Goal: Contribute content: Contribute content

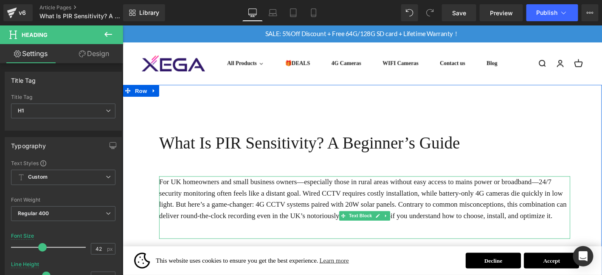
click at [369, 236] on div "For UK homeowners and small business owners—especially those in rural areas wit…" at bounding box center [381, 220] width 440 height 67
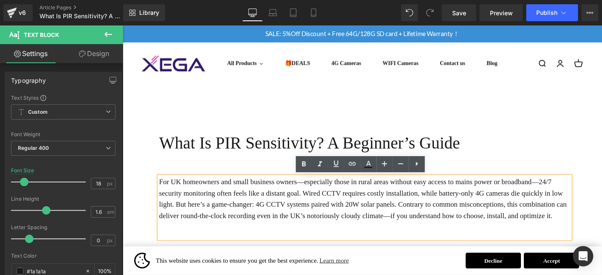
click at [240, 214] on p "For UK homeowners and small business owners—especially those in rural areas wit…" at bounding box center [381, 211] width 440 height 49
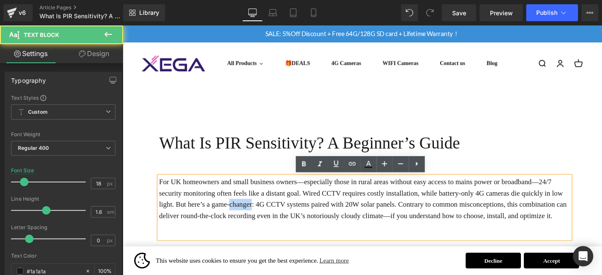
click at [240, 214] on p "For UK homeowners and small business owners—especially those in rural areas wit…" at bounding box center [381, 211] width 440 height 49
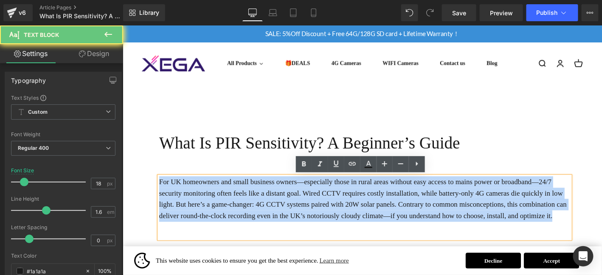
click at [240, 214] on p "For UK homeowners and small business owners—especially those in rural areas wit…" at bounding box center [381, 211] width 440 height 49
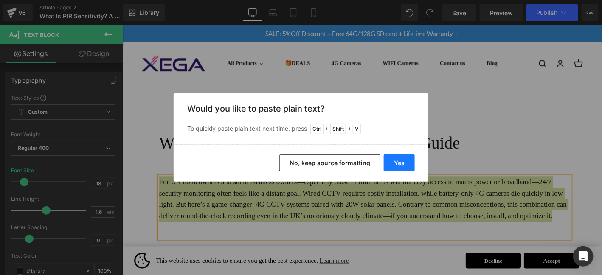
click at [398, 164] on button "Yes" at bounding box center [399, 162] width 31 height 17
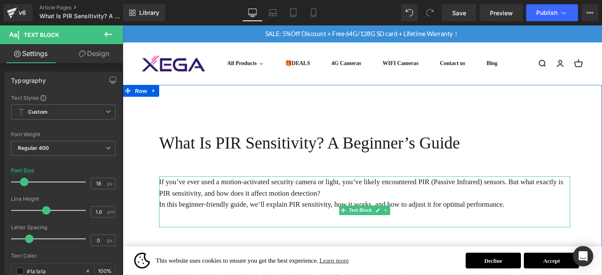
click at [361, 203] on p "If you’ve ever used a motion-activated security camera or light, you’ve likely …" at bounding box center [381, 199] width 440 height 25
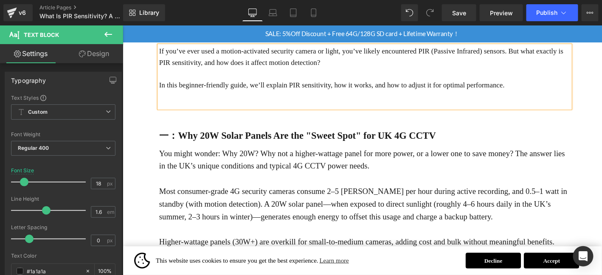
scroll to position [141, 0]
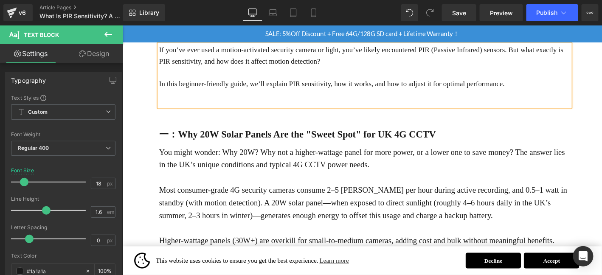
click at [263, 137] on strong "一：Why 20W Solar Panels Are the "Sweet Spot" for UK 4G CCTV" at bounding box center [309, 141] width 297 height 11
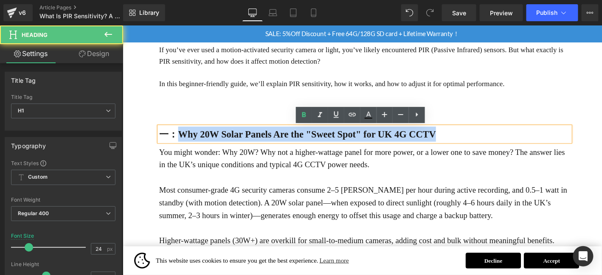
drag, startPoint x: 184, startPoint y: 144, endPoint x: 517, endPoint y: 137, distance: 332.7
click at [517, 137] on h1 "一：Why 20W Solar Panels Are the "Sweet Spot" for UK 4G CCTV" at bounding box center [381, 142] width 440 height 16
paste div
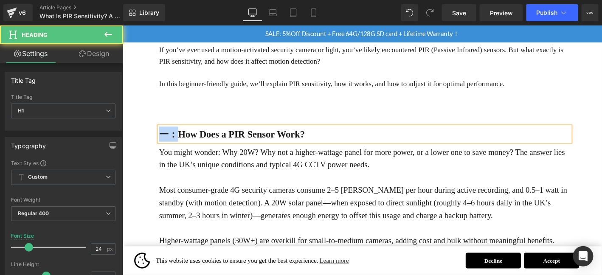
drag, startPoint x: 180, startPoint y: 144, endPoint x: 161, endPoint y: 144, distance: 19.5
click at [161, 144] on strong "一：How Does a PIR Sensor Work?" at bounding box center [239, 141] width 156 height 11
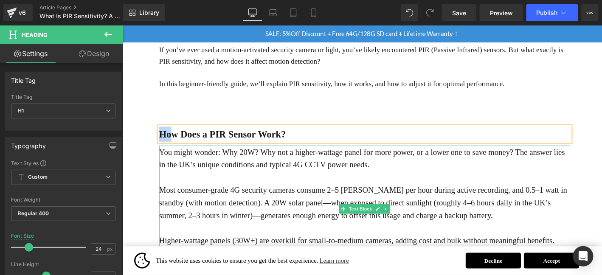
click at [260, 194] on p at bounding box center [381, 188] width 440 height 14
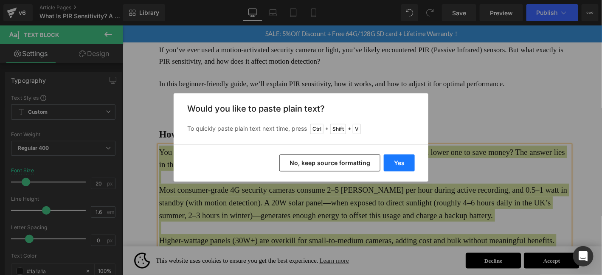
click at [413, 164] on button "Yes" at bounding box center [399, 162] width 31 height 17
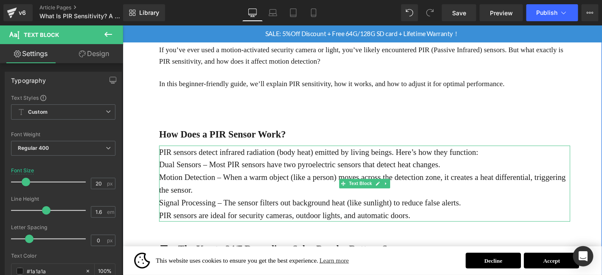
click at [516, 166] on p "PIR sensors detect infrared radiation (body heat) emitted by living beings. Her…" at bounding box center [381, 161] width 440 height 14
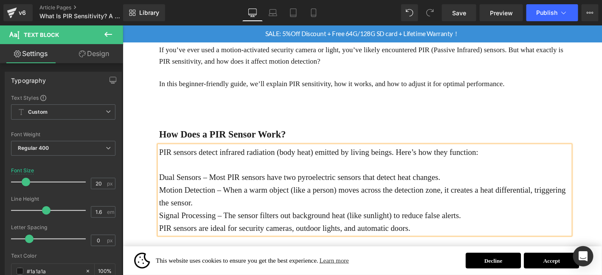
click at [478, 186] on p "Dual Sensors – Most PIR sensors have two pyroelectric sensors that detect heat …" at bounding box center [381, 188] width 440 height 14
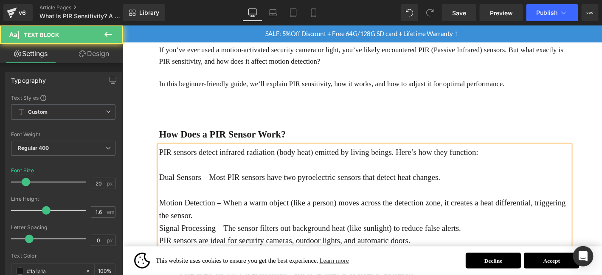
click at [286, 224] on p "Motion Detection – When a warm object (like a person) moves across the detectio…" at bounding box center [381, 221] width 440 height 27
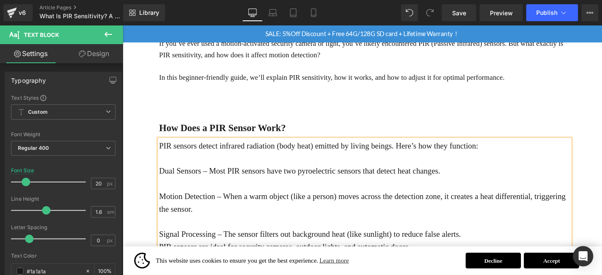
scroll to position [156, 0]
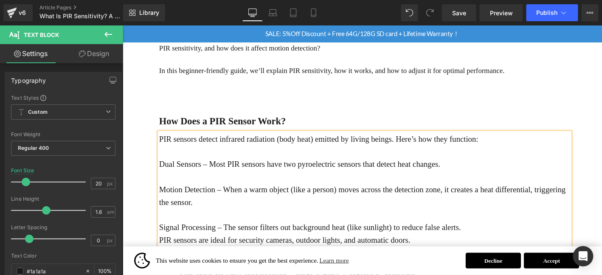
click at [181, 174] on p "Dual Sensors – Most PIR sensors have two pyroelectric sensors that detect heat …" at bounding box center [381, 174] width 440 height 14
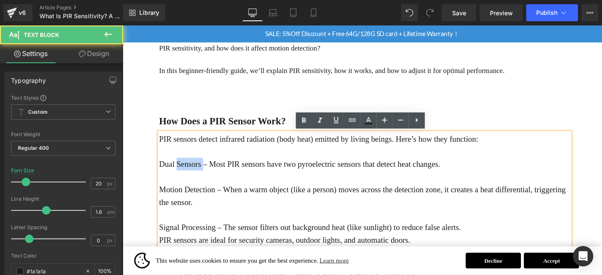
click at [181, 174] on p "Dual Sensors – Most PIR sensors have two pyroelectric sensors that detect heat …" at bounding box center [381, 174] width 440 height 14
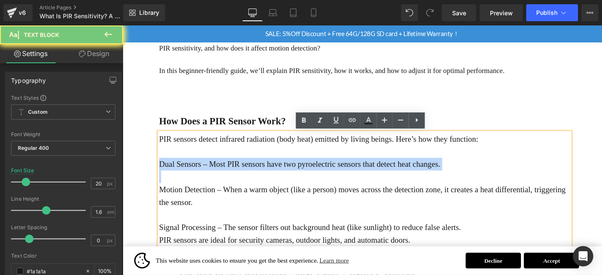
click at [181, 174] on p "Dual Sensors – Most PIR sensors have two pyroelectric sensors that detect heat …" at bounding box center [381, 174] width 440 height 14
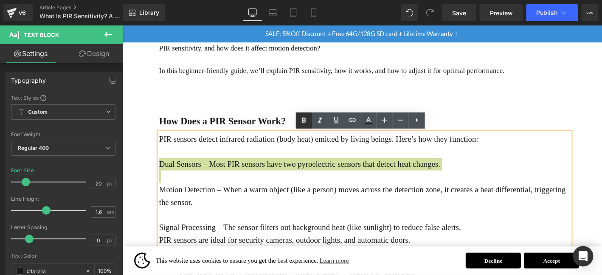
click at [308, 120] on icon at bounding box center [304, 120] width 10 height 10
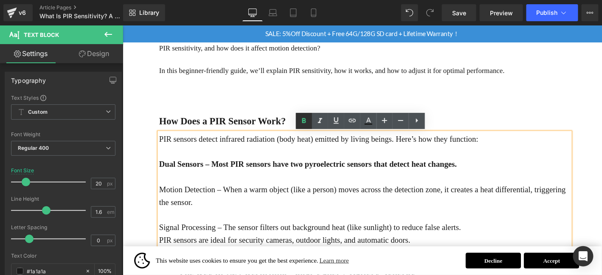
scroll to position [155, 0]
click at [305, 122] on icon at bounding box center [304, 120] width 4 height 5
click at [288, 181] on p at bounding box center [381, 188] width 440 height 14
click at [287, 180] on p "Dual Sensors – Most PIR sensors have two pyroelectric sensors that detect heat …" at bounding box center [381, 174] width 440 height 14
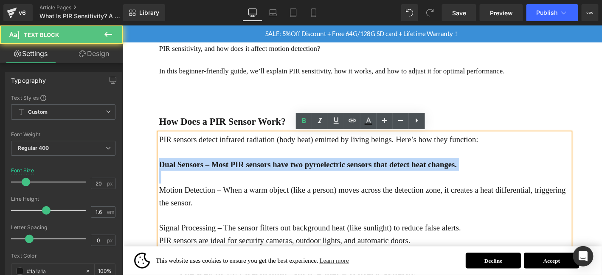
click at [287, 180] on p "Dual Sensors – Most PIR sensors have two pyroelectric sensors that detect heat …" at bounding box center [381, 174] width 440 height 14
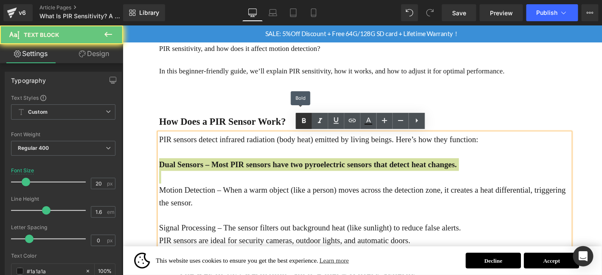
click at [306, 118] on icon at bounding box center [304, 121] width 10 height 10
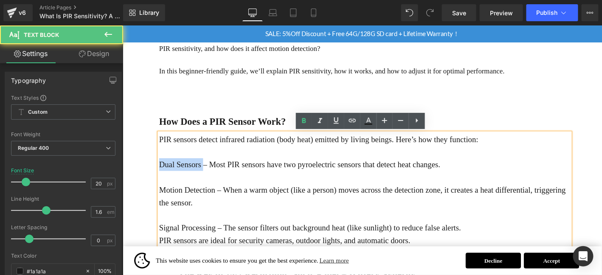
drag, startPoint x: 207, startPoint y: 173, endPoint x: 160, endPoint y: 174, distance: 46.7
click at [161, 174] on p "Dual Sensors – Most PIR sensors have two pyroelectric sensors that detect heat …" at bounding box center [381, 174] width 440 height 14
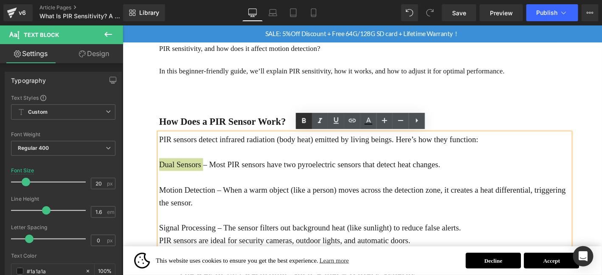
drag, startPoint x: 308, startPoint y: 121, endPoint x: 304, endPoint y: 121, distance: 4.7
click at [308, 121] on icon at bounding box center [304, 121] width 10 height 10
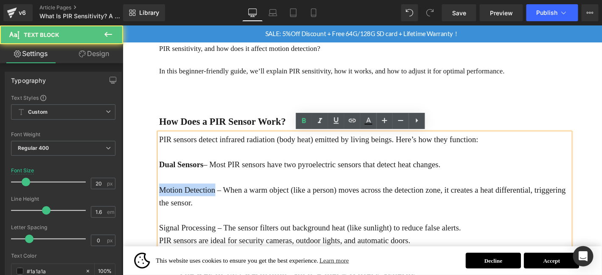
drag, startPoint x: 220, startPoint y: 202, endPoint x: 163, endPoint y: 200, distance: 56.9
click at [163, 200] on p "Motion Detection – When a warm object (like a person) moves across the detectio…" at bounding box center [381, 207] width 440 height 27
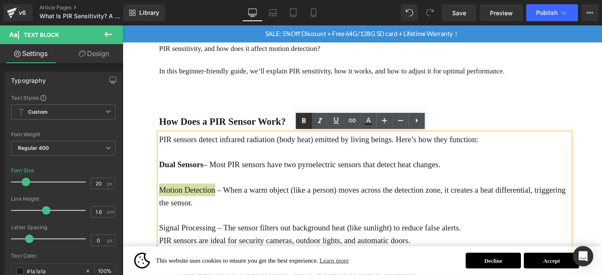
click at [307, 115] on link at bounding box center [304, 121] width 16 height 16
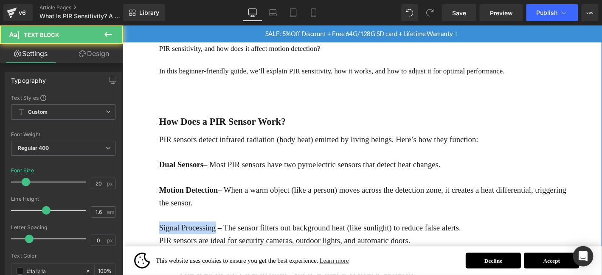
drag, startPoint x: 216, startPoint y: 241, endPoint x: 159, endPoint y: 244, distance: 57.7
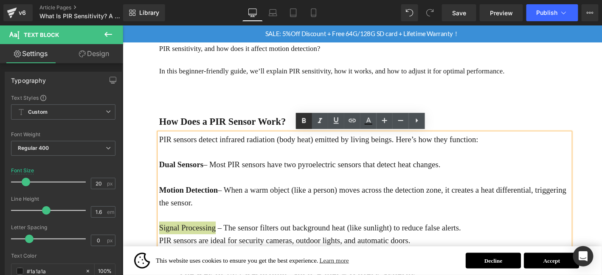
click at [303, 113] on link at bounding box center [304, 121] width 16 height 16
click at [521, 240] on p "Signal Processing – The sensor filters out background heat (like sunlight) to r…" at bounding box center [381, 242] width 440 height 14
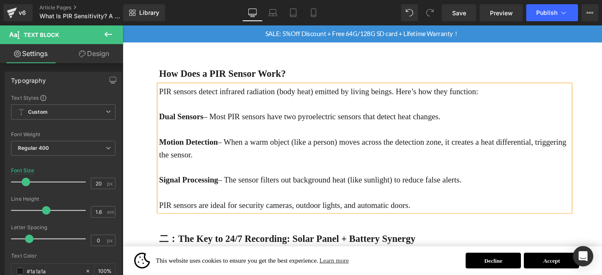
scroll to position [212, 0]
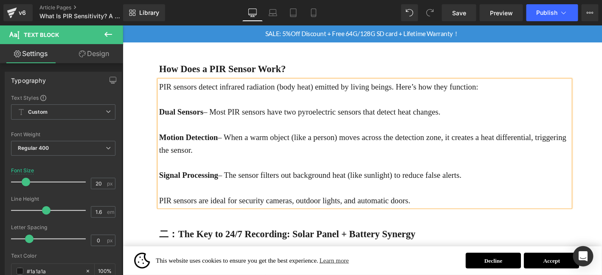
click at [162, 118] on strong "Dual Sensors" at bounding box center [185, 117] width 48 height 9
click at [161, 144] on strong "Motion Detection" at bounding box center [192, 144] width 63 height 9
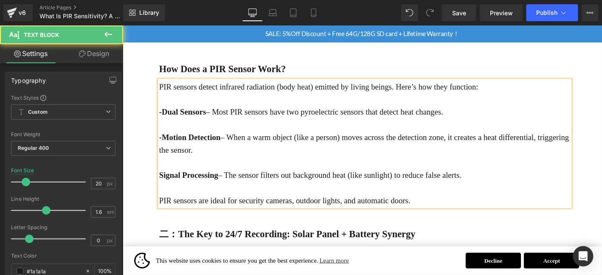
click at [161, 184] on strong "Signal Processing" at bounding box center [192, 185] width 63 height 9
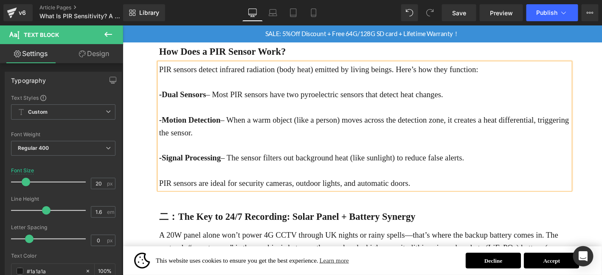
scroll to position [283, 0]
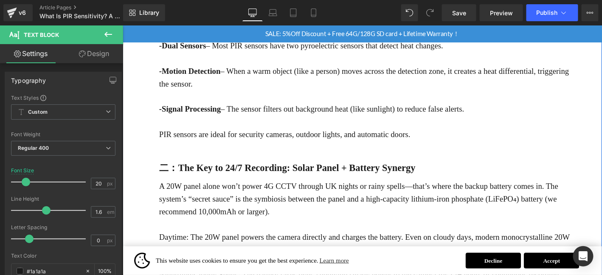
click at [212, 177] on b "二：The Key to 24/7 Recording: Solar Panel + Battery Synergy" at bounding box center [298, 177] width 275 height 11
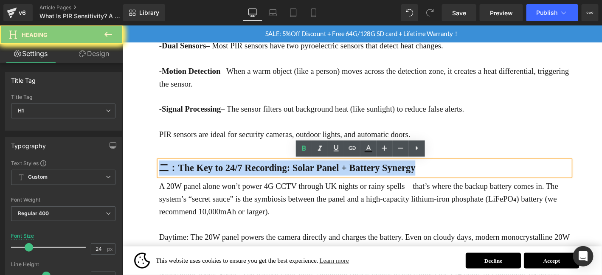
paste div
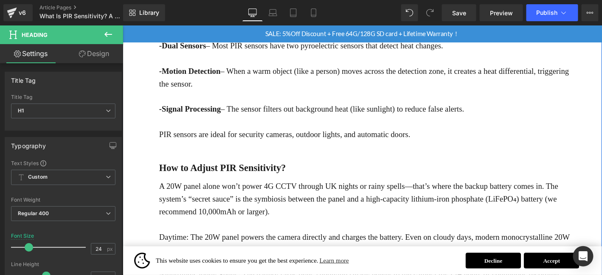
click at [250, 217] on p "A 20W panel alone won’t power 4G CCTV through UK nights or rainy spells—that’s …" at bounding box center [381, 211] width 440 height 41
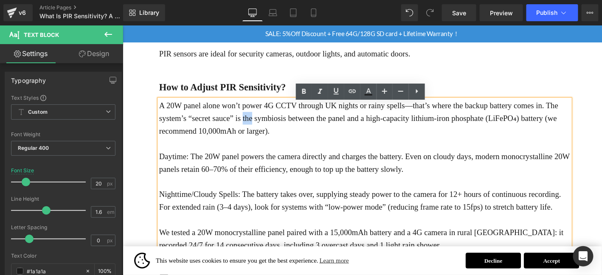
scroll to position [395, 0]
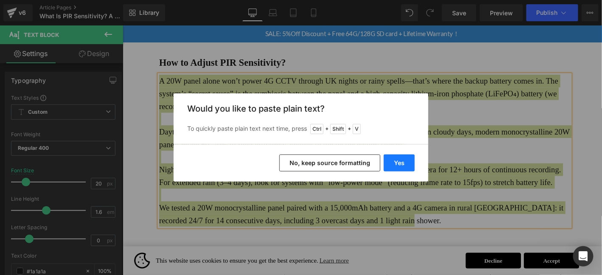
click at [395, 162] on button "Yes" at bounding box center [399, 162] width 31 height 17
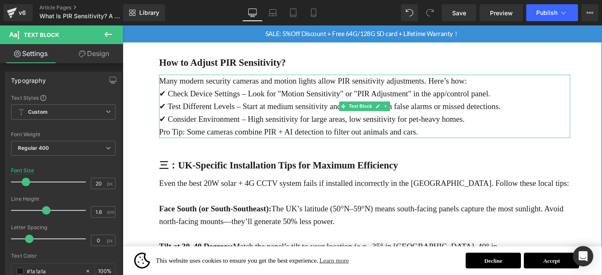
click at [500, 80] on p "Many modern security cameras and motion lights allow PIR sensitivity adjustment…" at bounding box center [381, 85] width 440 height 14
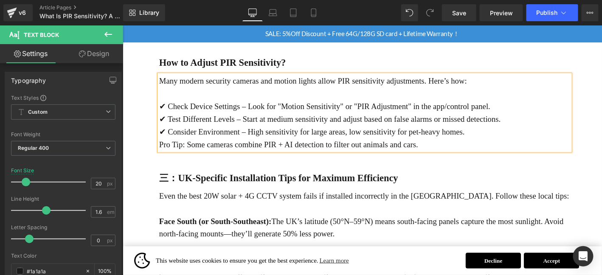
click at [526, 147] on p "Pro Tip: Some cameras combine PIR + AI detection to filter out animals and cars." at bounding box center [381, 153] width 440 height 14
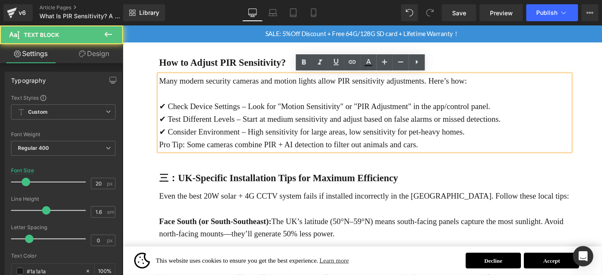
click at [527, 137] on p "✔ Consider Environment – High sensitivity for large areas, low sensitivity for …" at bounding box center [381, 139] width 440 height 14
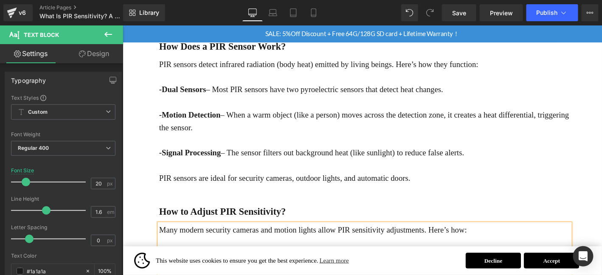
scroll to position [197, 0]
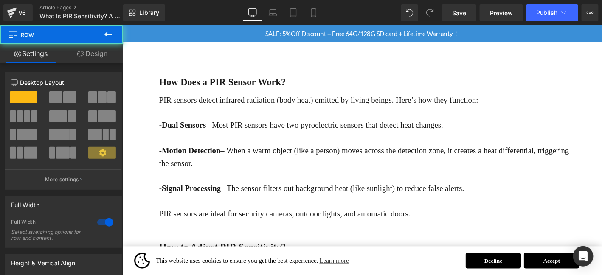
click at [122, 25] on div at bounding box center [122, 25] width 0 height 0
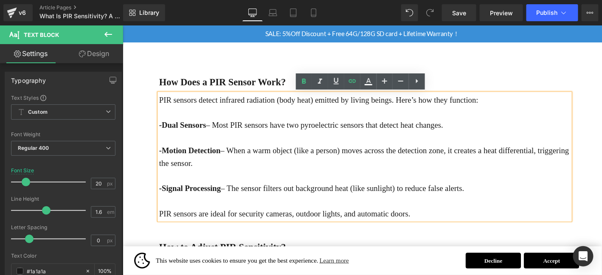
click at [173, 163] on strong "-Motion Detection" at bounding box center [194, 158] width 66 height 9
click at [162, 158] on strong "-Motion Detection" at bounding box center [194, 158] width 66 height 9
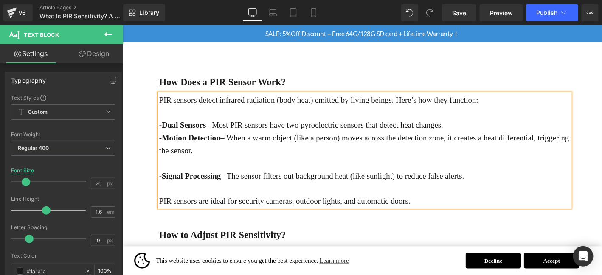
click at [161, 187] on div "PIR sensors detect infrared radiation (body heat) emitted by living beings. Her…" at bounding box center [381, 159] width 440 height 122
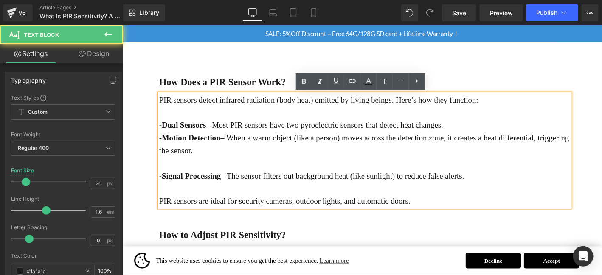
click at [165, 188] on strong "-Signal Processing" at bounding box center [194, 186] width 66 height 9
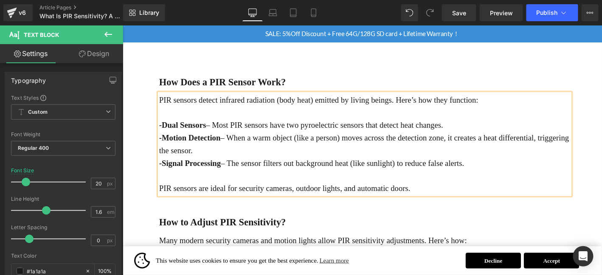
click at [488, 202] on p "PIR sensors are ideal for security cameras, outdoor lights, and automatic doors." at bounding box center [381, 200] width 440 height 14
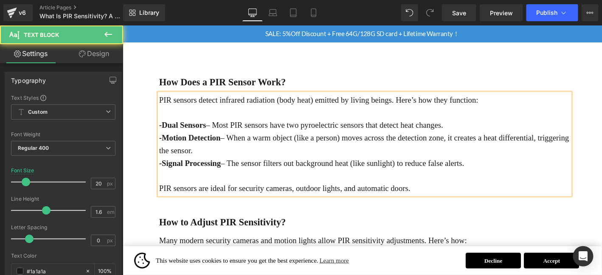
click at [467, 21] on div "Library Desktop Desktop Laptop Tablet Mobile Save Preview Publish Scheduled Vie…" at bounding box center [362, 12] width 479 height 25
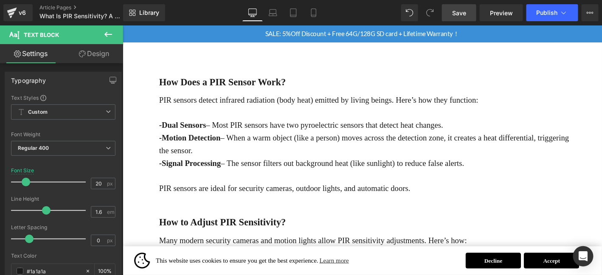
click at [468, 14] on link "Save" at bounding box center [459, 12] width 34 height 17
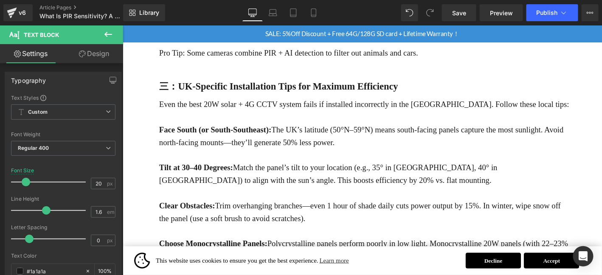
scroll to position [480, 0]
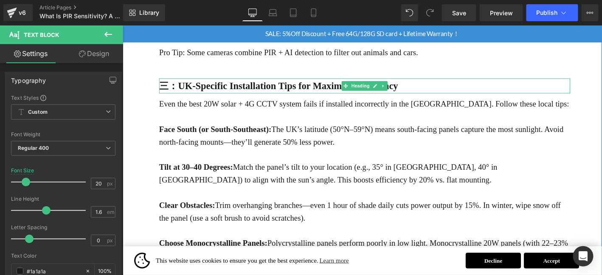
click at [265, 86] on b "三：UK-Specific Installation Tips for Maximum Efficiency" at bounding box center [289, 89] width 256 height 11
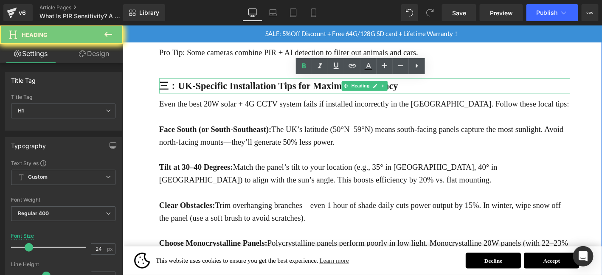
click at [265, 86] on b "三：UK-Specific Installation Tips for Maximum Efficiency" at bounding box center [289, 89] width 256 height 11
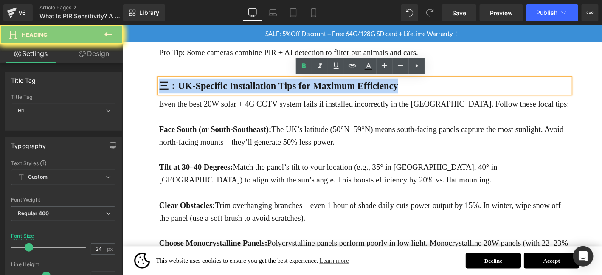
paste div
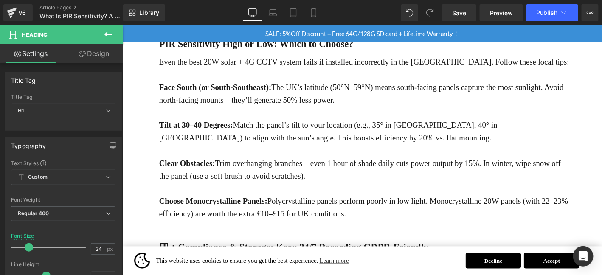
scroll to position [495, 0]
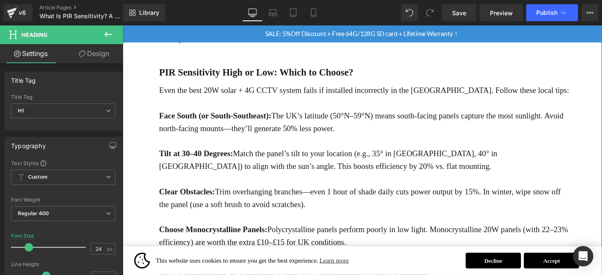
drag, startPoint x: 243, startPoint y: 102, endPoint x: 252, endPoint y: 92, distance: 13.8
click at [243, 103] on p at bounding box center [381, 108] width 440 height 14
click at [252, 92] on p "Even the best 20W solar + 4G CCTV system fails if installed incorrectly in the …" at bounding box center [381, 95] width 440 height 14
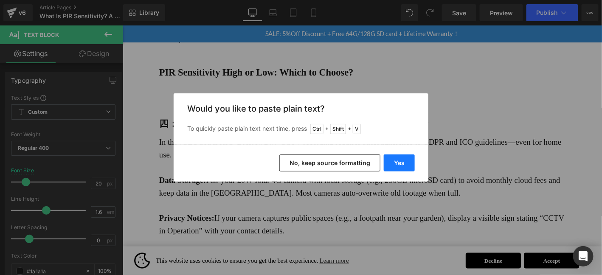
click at [403, 160] on button "Yes" at bounding box center [399, 162] width 31 height 17
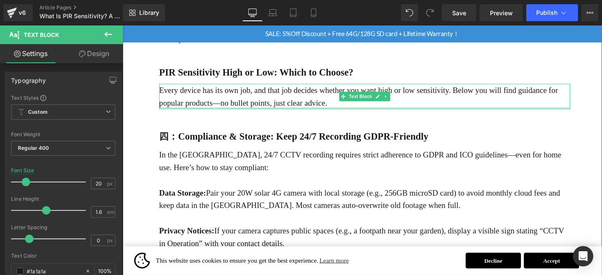
click at [373, 111] on p "Every device has its own job, and that job decides whether you want high or low…" at bounding box center [381, 101] width 440 height 27
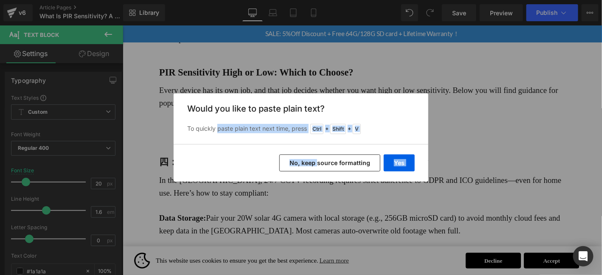
click at [325, 161] on div "Back to Library Insert Would you like to paste plain text? To quickly paste pla…" at bounding box center [301, 137] width 255 height 88
click at [399, 157] on button "Yes" at bounding box center [399, 162] width 31 height 17
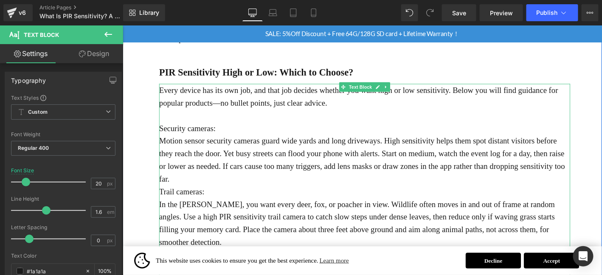
click at [210, 137] on p "Security cameras:" at bounding box center [381, 136] width 440 height 14
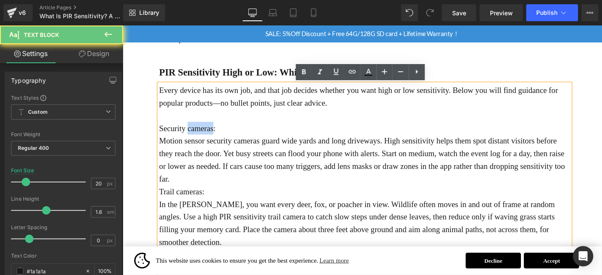
click at [210, 137] on p "Security cameras:" at bounding box center [381, 136] width 440 height 14
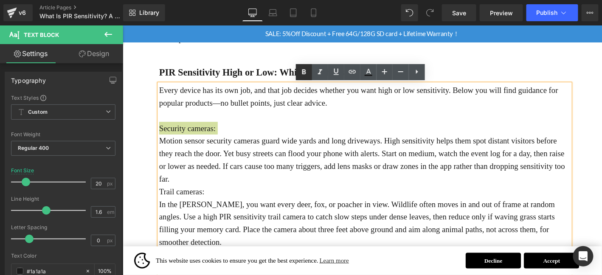
click at [303, 71] on icon at bounding box center [304, 71] width 4 height 5
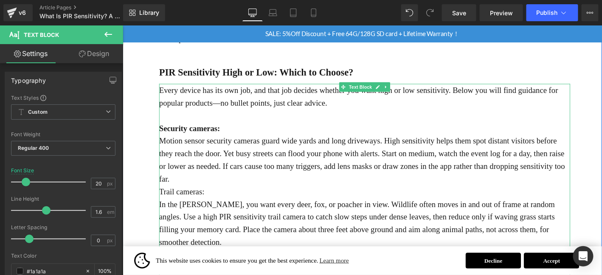
click at [199, 187] on p "Motion sensor security cameras guard wide yards and long driveways. High sensit…" at bounding box center [381, 169] width 440 height 54
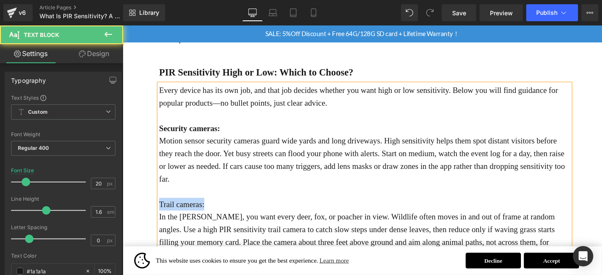
drag, startPoint x: 224, startPoint y: 216, endPoint x: 160, endPoint y: 218, distance: 63.2
click at [161, 218] on p "Trail cameras:" at bounding box center [381, 217] width 440 height 14
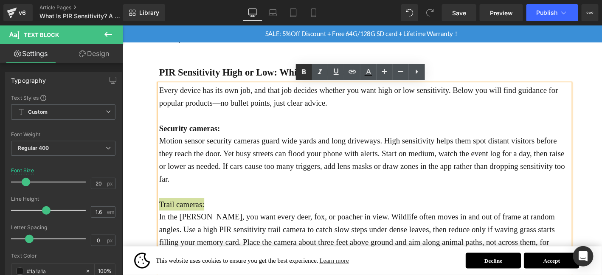
click at [308, 67] on icon at bounding box center [304, 72] width 10 height 10
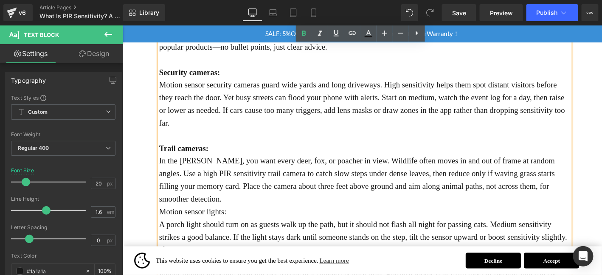
scroll to position [565, 0]
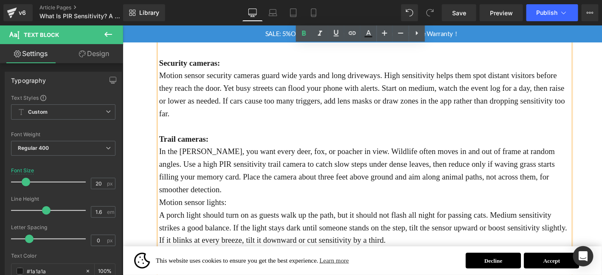
click at [239, 200] on p "In the [PERSON_NAME], you want every deer, fox, or poacher in view. Wildlife of…" at bounding box center [381, 180] width 440 height 54
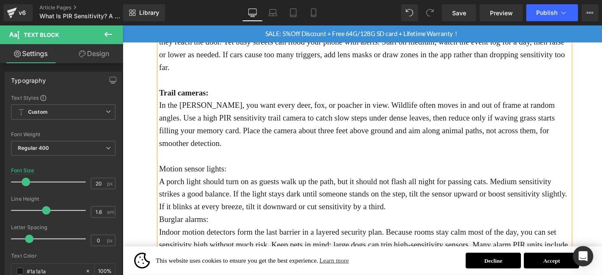
scroll to position [622, 0]
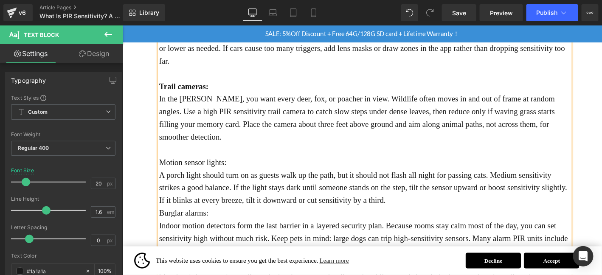
click at [221, 166] on p "Motion sensor lights:" at bounding box center [381, 172] width 440 height 14
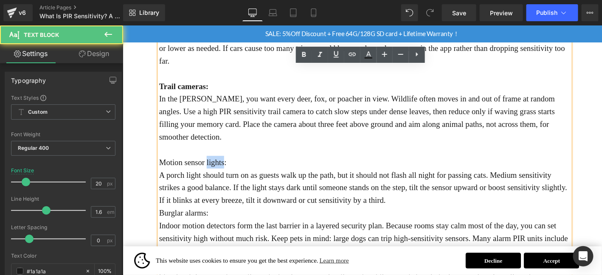
click at [221, 166] on p "Motion sensor lights:" at bounding box center [381, 172] width 440 height 14
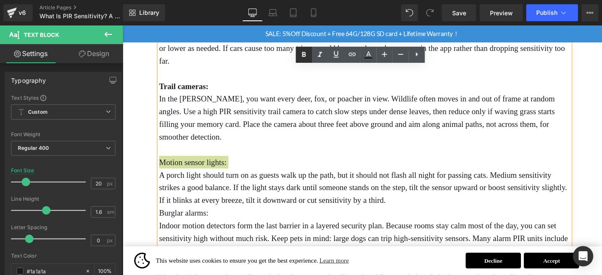
click at [306, 51] on icon at bounding box center [304, 55] width 10 height 10
click at [440, 215] on p "A porch light should turn on as guests walk up the path, but it should not flas…" at bounding box center [381, 198] width 440 height 41
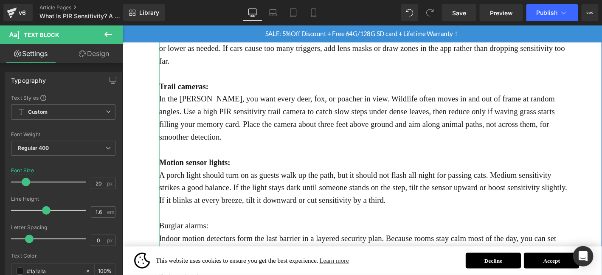
click at [192, 235] on p "Burglar alarms:" at bounding box center [381, 240] width 440 height 14
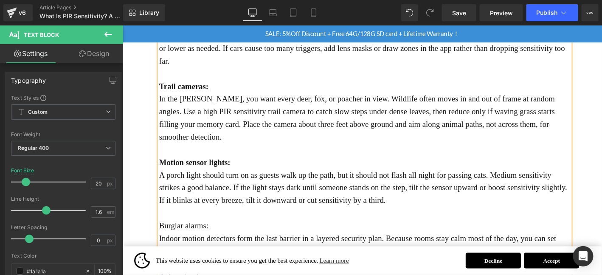
click at [192, 235] on p "Burglar alarms:" at bounding box center [381, 240] width 440 height 14
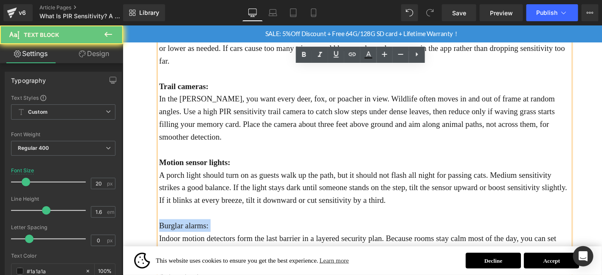
click at [192, 235] on p "Burglar alarms:" at bounding box center [381, 240] width 440 height 14
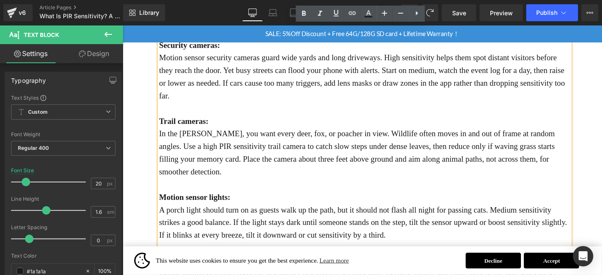
scroll to position [642, 0]
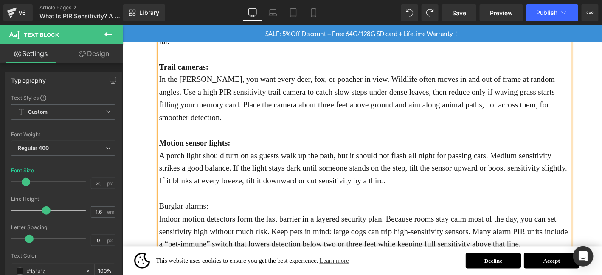
click at [209, 217] on p "Burglar alarms:" at bounding box center [381, 219] width 440 height 14
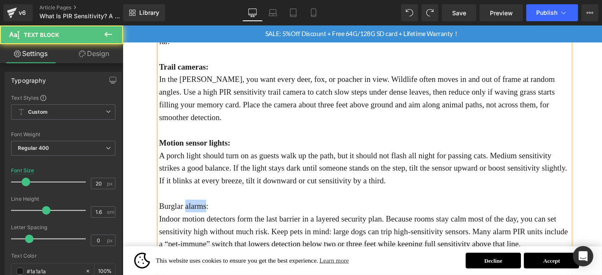
click at [209, 217] on p "Burglar alarms:" at bounding box center [381, 219] width 440 height 14
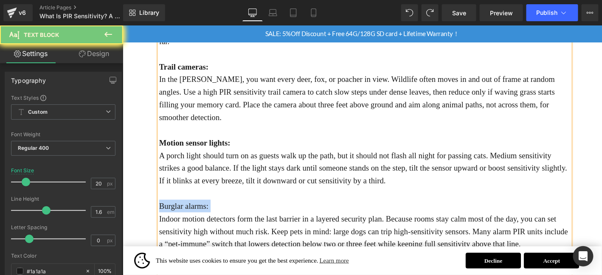
click at [209, 217] on p "Burglar alarms:" at bounding box center [381, 219] width 440 height 14
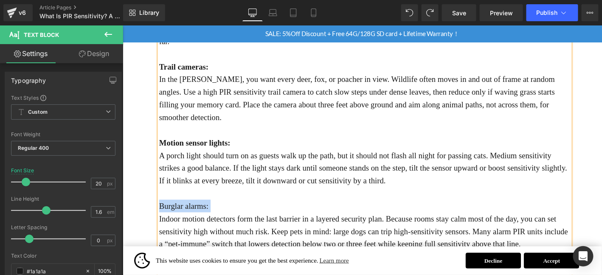
click at [203, 212] on p "Burglar alarms:" at bounding box center [381, 219] width 440 height 14
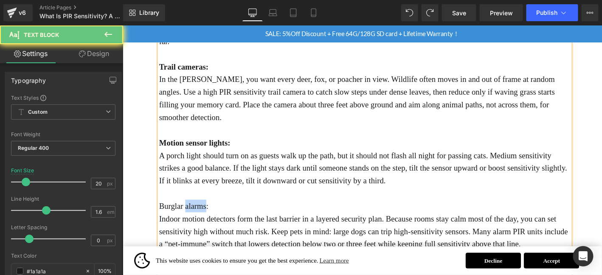
click at [203, 212] on p "Burglar alarms:" at bounding box center [381, 219] width 440 height 14
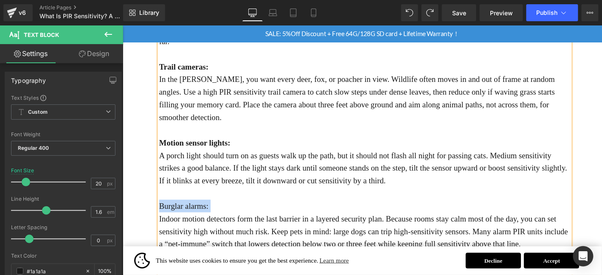
click at [258, 227] on p "Indoor motion detectors form the last barrier in a layered security plan. Becau…" at bounding box center [381, 245] width 440 height 41
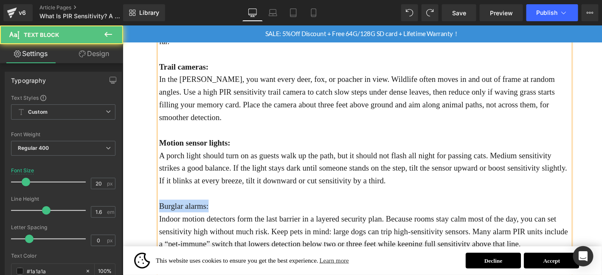
drag, startPoint x: 245, startPoint y: 223, endPoint x: 146, endPoint y: 219, distance: 99.0
click at [147, 219] on div "What Is PIR Sensitivity? A Beginner’s Guide Heading If you’ve ever used a motio…" at bounding box center [378, 148] width 513 height 1404
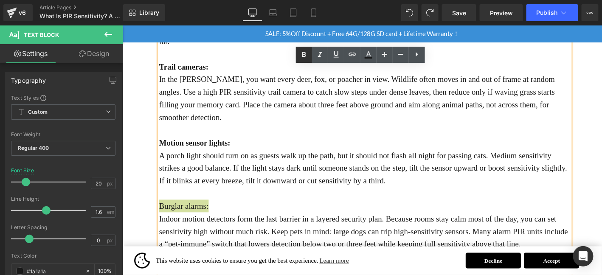
drag, startPoint x: 311, startPoint y: 62, endPoint x: 307, endPoint y: 61, distance: 4.3
click at [312, 62] on link at bounding box center [320, 55] width 16 height 16
click at [317, 57] on icon at bounding box center [320, 55] width 10 height 10
click at [301, 57] on icon at bounding box center [304, 55] width 10 height 10
click at [601, 231] on div "What Is PIR Sensitivity? A Beginner’s Guide Heading If you’ve ever used a motio…" at bounding box center [378, 148] width 513 height 1404
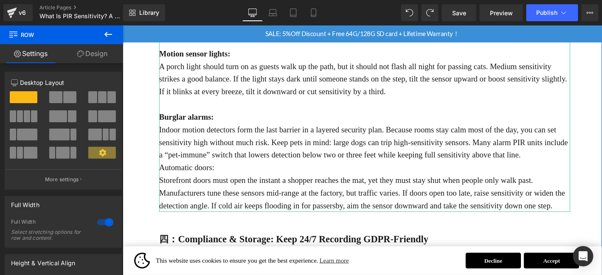
scroll to position [741, 0]
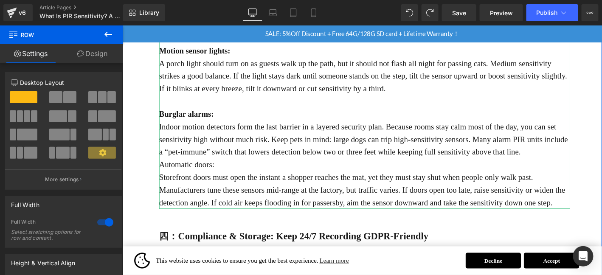
click at [569, 156] on p "Indoor motion detectors form the last barrier in a layered security plan. Becau…" at bounding box center [381, 146] width 440 height 41
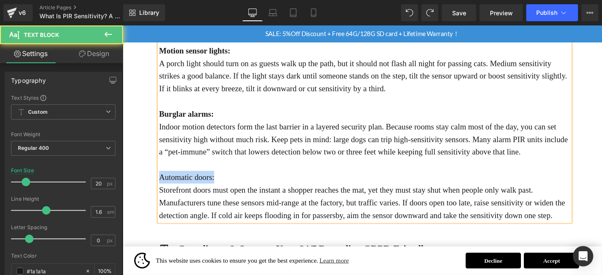
drag, startPoint x: 233, startPoint y: 185, endPoint x: 162, endPoint y: 193, distance: 71.8
click at [162, 193] on p "Automatic doors:" at bounding box center [381, 188] width 440 height 14
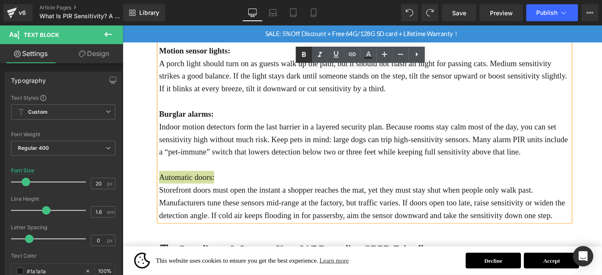
click at [308, 54] on icon at bounding box center [304, 55] width 10 height 10
click at [217, 199] on p "Storefront doors must open the instant a shopper reaches the mat, yet they must…" at bounding box center [381, 214] width 440 height 41
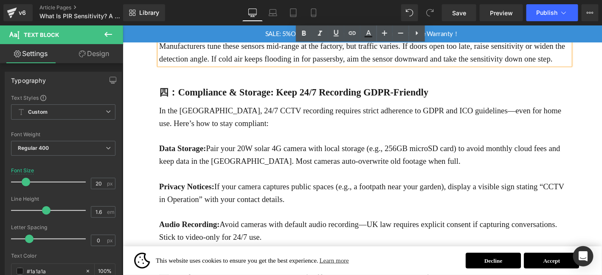
scroll to position [911, 0]
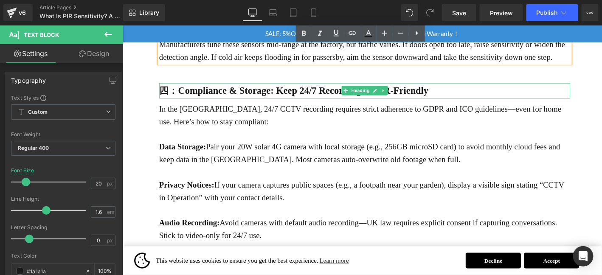
click at [242, 97] on b "四：Compliance & Storage: Keep 24/7 Recording GDPR-Friendly" at bounding box center [305, 94] width 289 height 11
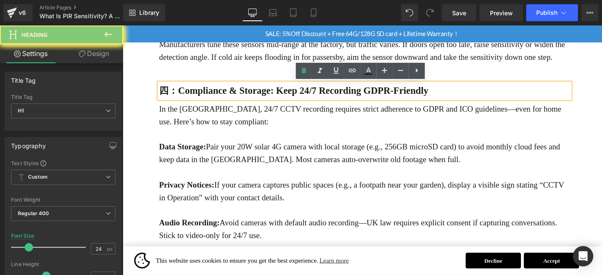
paste div
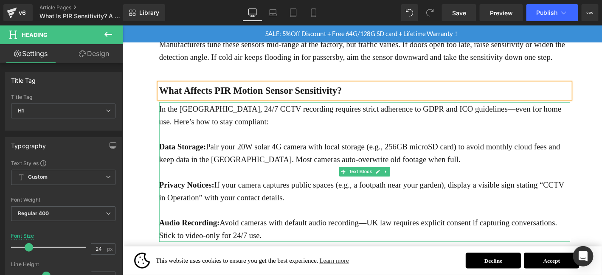
click at [251, 126] on p "In the [GEOGRAPHIC_DATA], 24/7 CCTV recording requires strict adherence to GDPR…" at bounding box center [381, 120] width 440 height 27
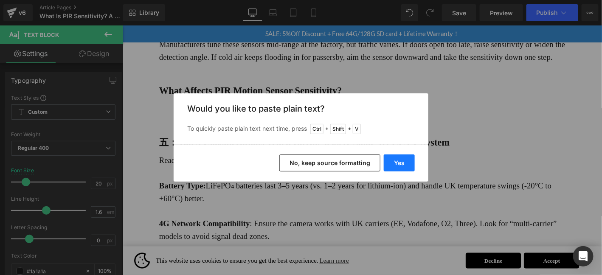
click at [403, 163] on button "Yes" at bounding box center [399, 162] width 31 height 17
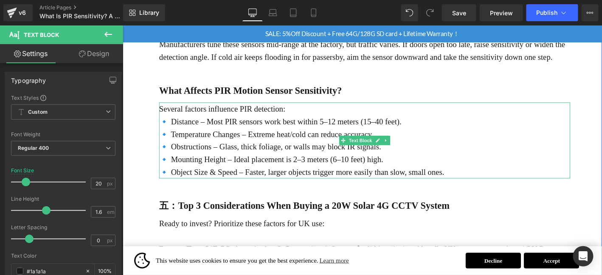
click at [347, 112] on p "Several factors influence PIR detection:" at bounding box center [381, 114] width 440 height 14
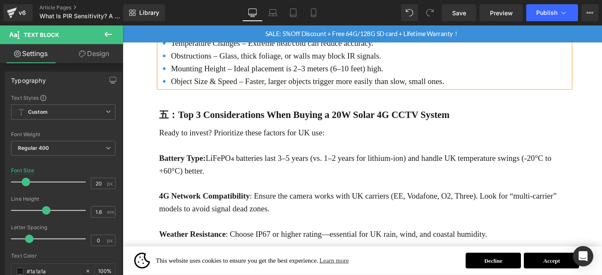
scroll to position [1024, 0]
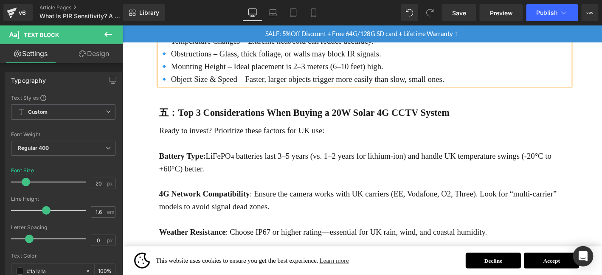
click at [320, 196] on p at bounding box center [381, 192] width 440 height 14
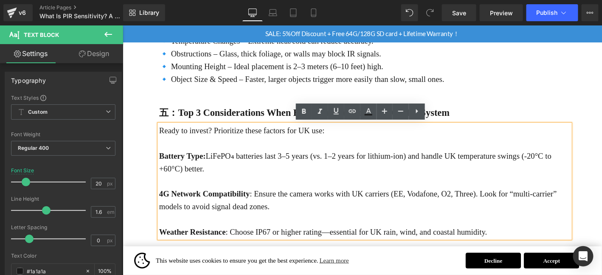
click at [246, 120] on b "五：Top 3 Considerations When Buying a 20W Solar 4G CCTV System" at bounding box center [316, 118] width 311 height 11
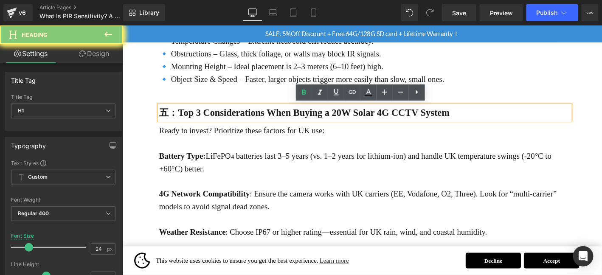
paste div
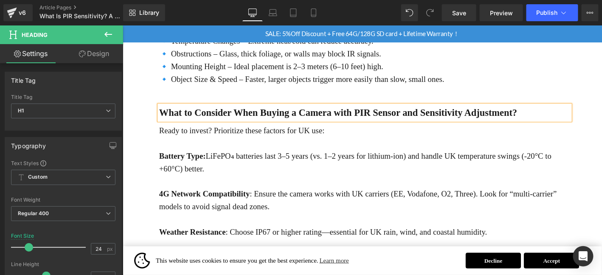
click at [273, 144] on p at bounding box center [381, 151] width 440 height 14
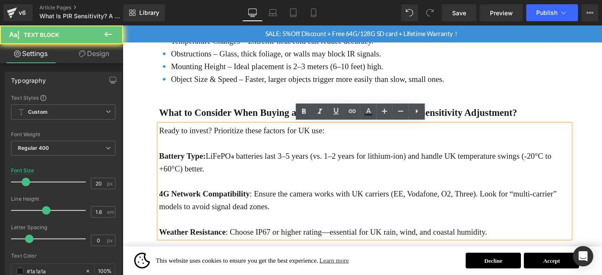
click at [273, 144] on p at bounding box center [381, 151] width 440 height 14
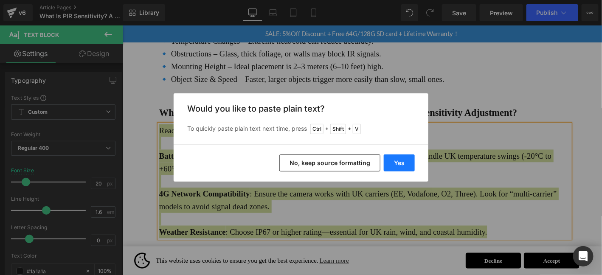
click at [407, 164] on button "Yes" at bounding box center [399, 162] width 31 height 17
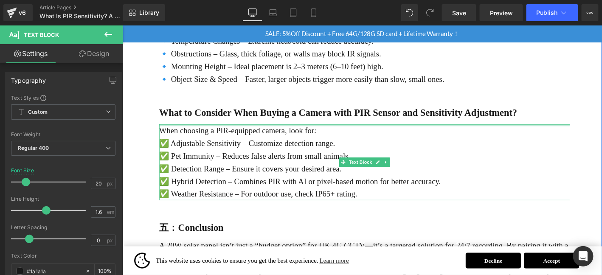
click at [356, 133] on p "When choosing a PIR-equipped camera, look for:" at bounding box center [381, 138] width 440 height 14
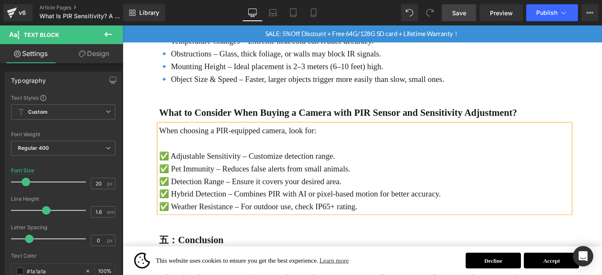
click at [457, 14] on span "Save" at bounding box center [459, 12] width 14 height 9
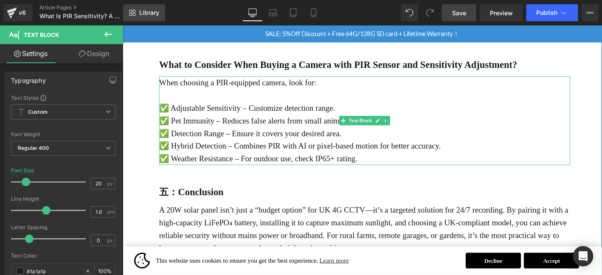
scroll to position [1081, 0]
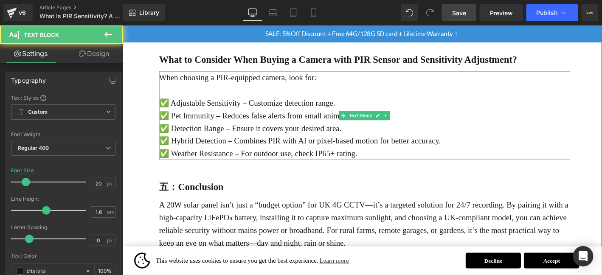
click at [303, 144] on p "✅ Hybrid Detection – Combines PIR with AI or pixel-based motion for better accu…" at bounding box center [381, 149] width 440 height 14
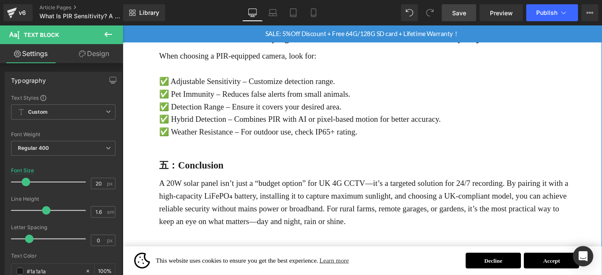
scroll to position [1109, 0]
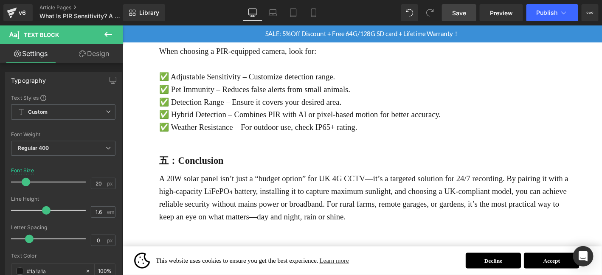
click at [272, 199] on p "A 20W solar panel isn’t just a “budget option” for UK 4G CCTV—it’s a targeted s…" at bounding box center [381, 209] width 440 height 54
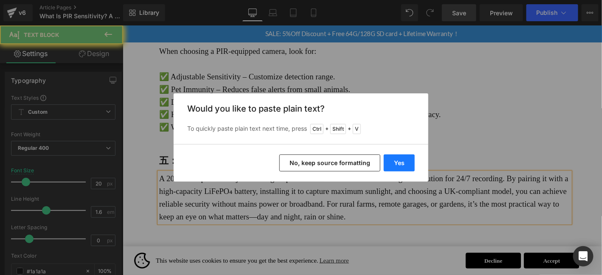
click at [406, 160] on button "Yes" at bounding box center [399, 162] width 31 height 17
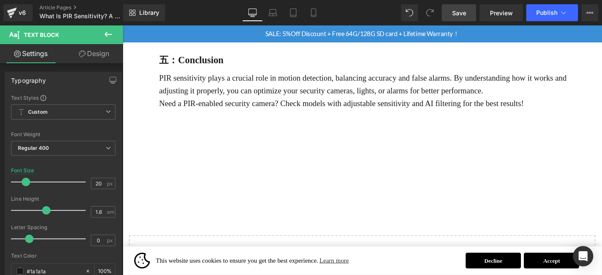
scroll to position [1265, 0]
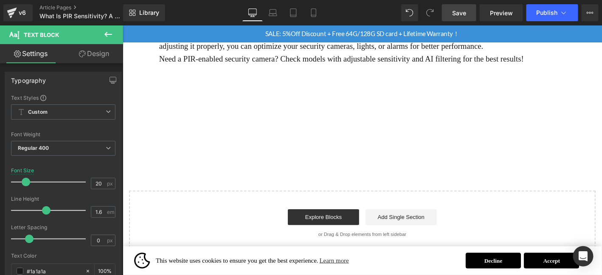
click at [457, 21] on div "Library Desktop Desktop Laptop Tablet Mobile Save Preview Publish Scheduled Vie…" at bounding box center [362, 12] width 479 height 25
click at [460, 17] on link "Save" at bounding box center [459, 12] width 34 height 17
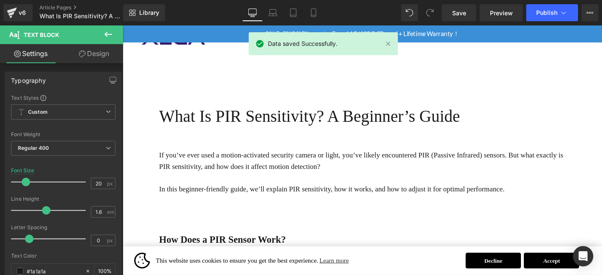
scroll to position [0, 0]
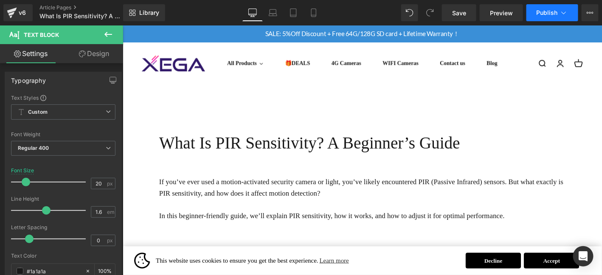
click at [556, 11] on span "Publish" at bounding box center [546, 12] width 21 height 7
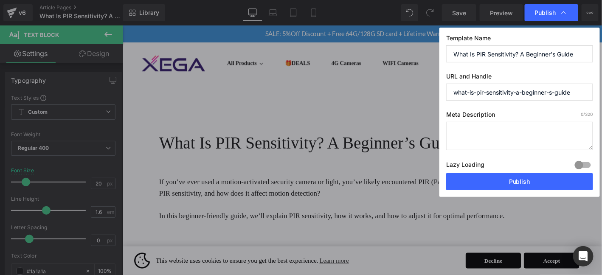
click at [529, 170] on div "Lazy Loading Build Upgrade plan to unlock" at bounding box center [519, 166] width 147 height 14
click at [529, 174] on button "Publish" at bounding box center [519, 181] width 147 height 17
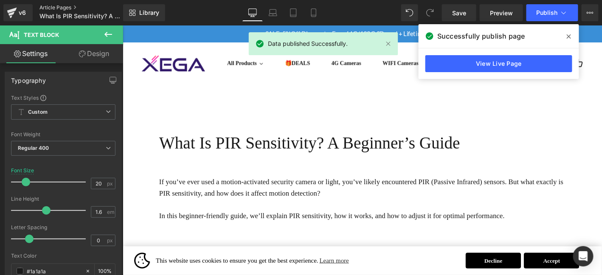
click at [71, 5] on link "Article Pages" at bounding box center [88, 7] width 98 height 7
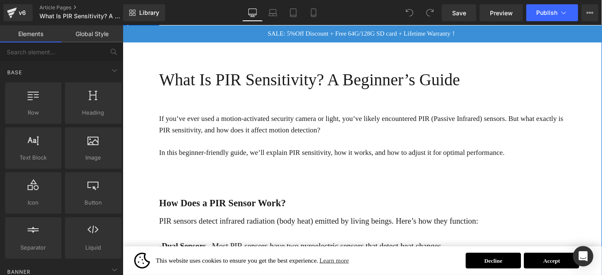
scroll to position [70, 0]
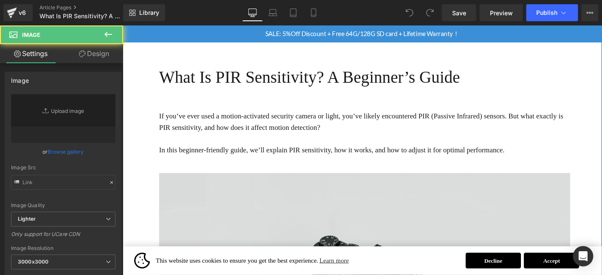
type input "//d1um8515vdn9kb.cloudfront.net/images/parallax.jpg"
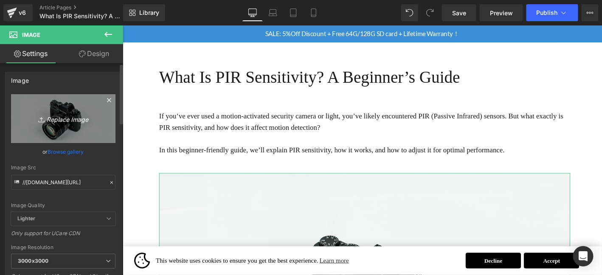
click at [98, 111] on link "Replace Image" at bounding box center [63, 118] width 104 height 49
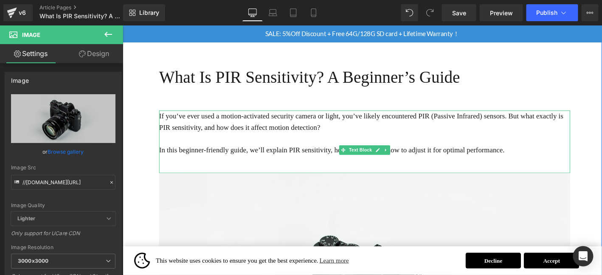
drag, startPoint x: 580, startPoint y: 149, endPoint x: 559, endPoint y: 151, distance: 20.9
click at [580, 149] on p at bounding box center [381, 146] width 440 height 12
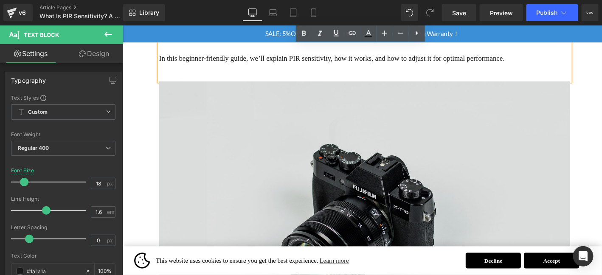
scroll to position [170, 0]
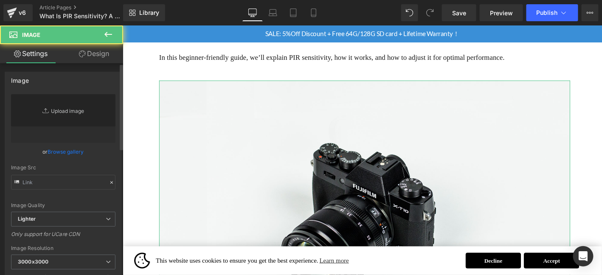
click at [85, 110] on link "Replace Image" at bounding box center [63, 118] width 104 height 49
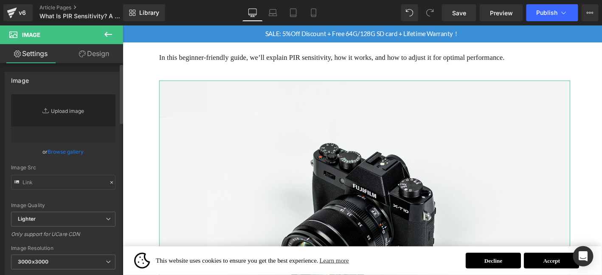
type input "//d1um8515vdn9kb.cloudfront.net/images/parallax.jpg"
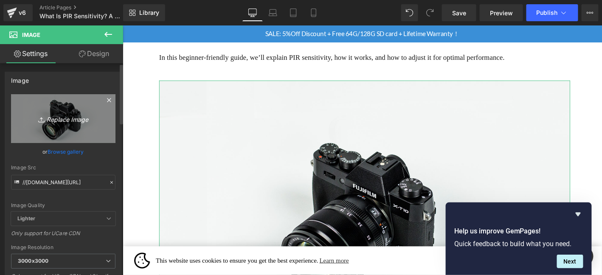
type input "C:\fakepath\14.png"
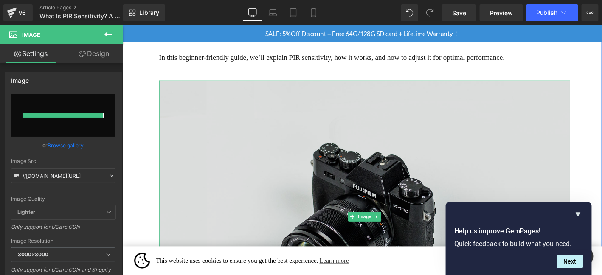
type input "https://ucarecdn.com/785c4800-eedb-47cc-8108-471f26653756/-/format/auto/-/previ…"
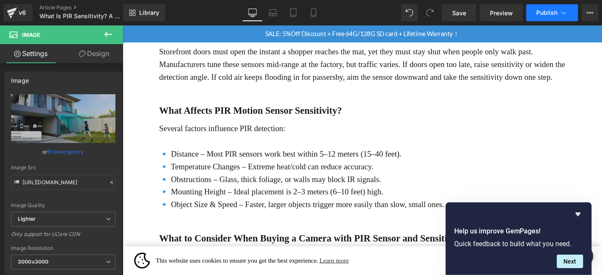
scroll to position [1075, 0]
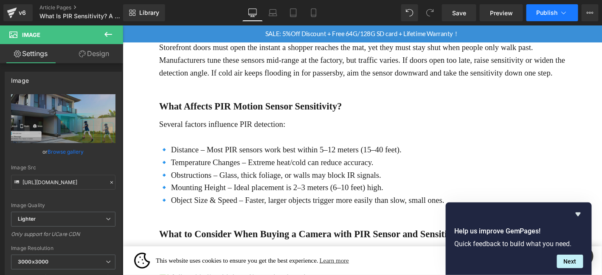
click at [562, 11] on icon at bounding box center [563, 12] width 8 height 8
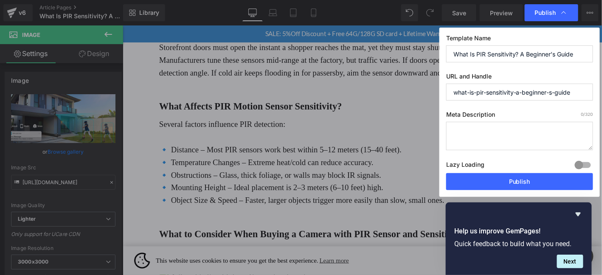
click at [470, 193] on div "Template Name What Is PIR Sensitivity? A Beginner’s Guide URL and Handle what-i…" at bounding box center [519, 112] width 160 height 169
click at [483, 179] on button "Publish" at bounding box center [519, 181] width 147 height 17
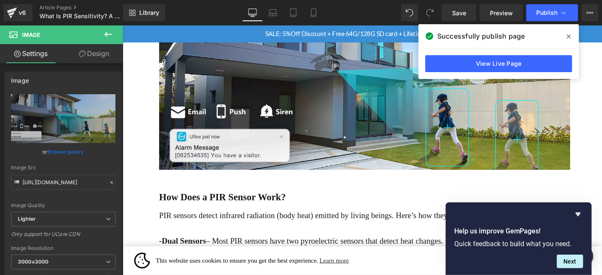
scroll to position [255, 0]
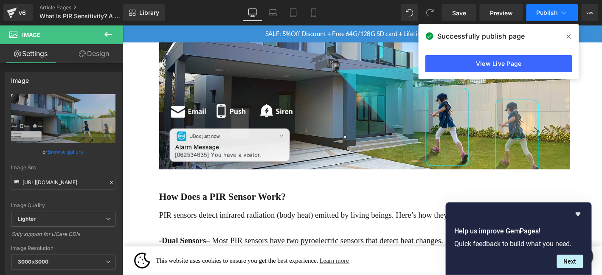
click at [545, 13] on span "Publish" at bounding box center [546, 12] width 21 height 7
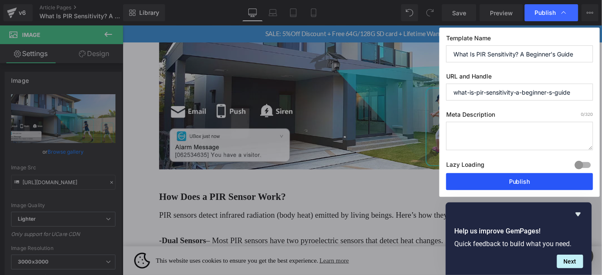
click at [497, 183] on button "Publish" at bounding box center [519, 181] width 147 height 17
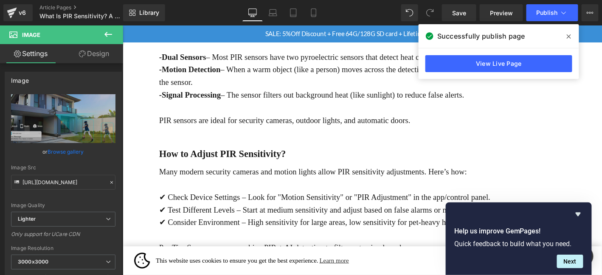
scroll to position [452, 0]
click at [52, 7] on link "Article Pages" at bounding box center [88, 7] width 98 height 7
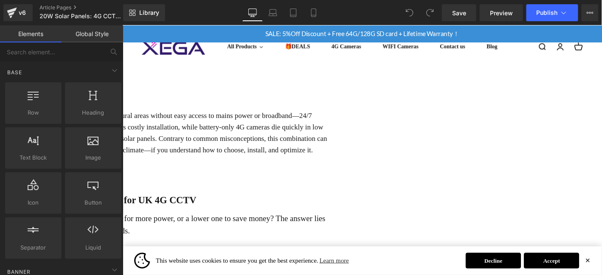
scroll to position [141, 0]
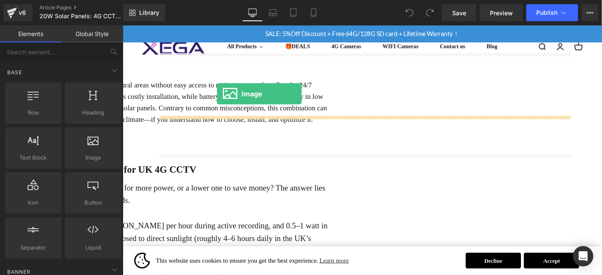
drag, startPoint x: 214, startPoint y: 178, endPoint x: 223, endPoint y: 98, distance: 80.2
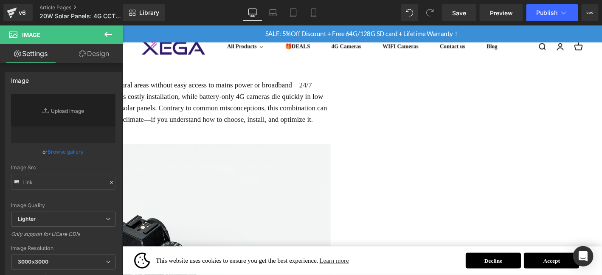
type input "//[DOMAIN_NAME][URL]"
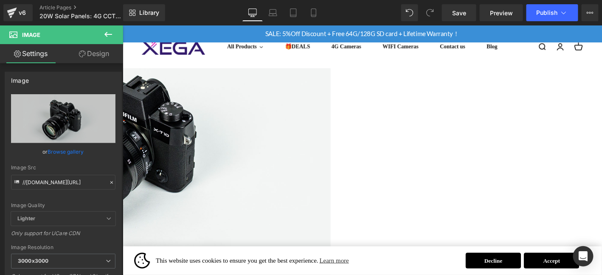
scroll to position [325, 0]
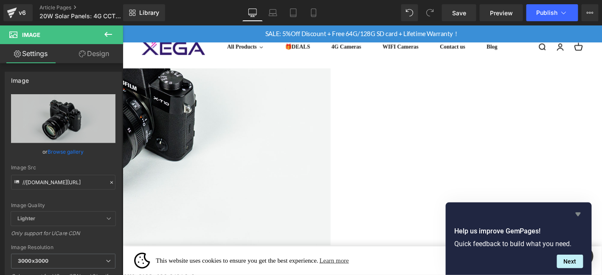
click at [580, 216] on icon "Hide survey" at bounding box center [578, 214] width 10 height 10
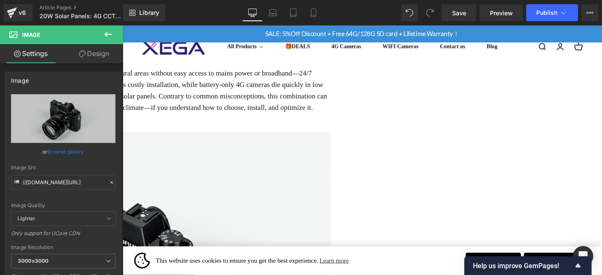
scroll to position [198, 0]
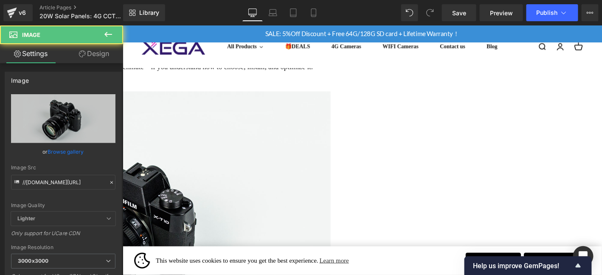
click at [199, 209] on img at bounding box center [125, 242] width 440 height 292
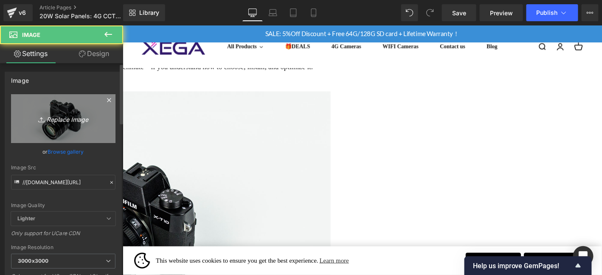
click at [62, 127] on link "Replace Image" at bounding box center [63, 118] width 104 height 49
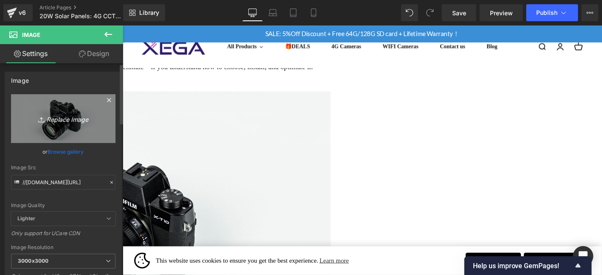
type input "C:\fakepath\画板 21.jpg"
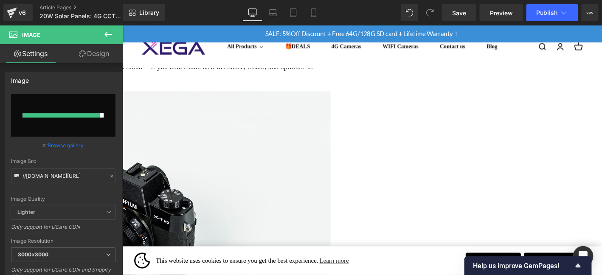
type input "[URL][DOMAIN_NAME]"
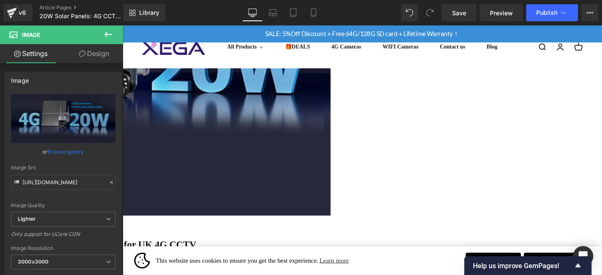
scroll to position [438, 0]
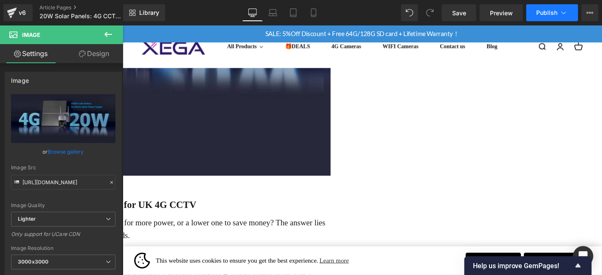
click at [550, 13] on span "Publish" at bounding box center [546, 12] width 21 height 7
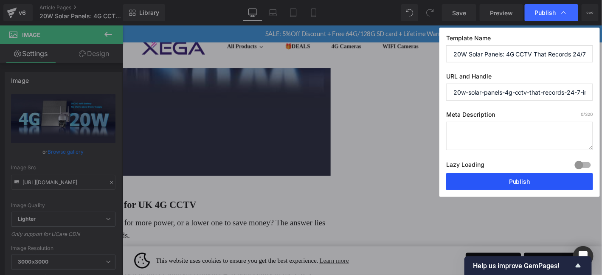
click at [536, 179] on button "Publish" at bounding box center [519, 181] width 147 height 17
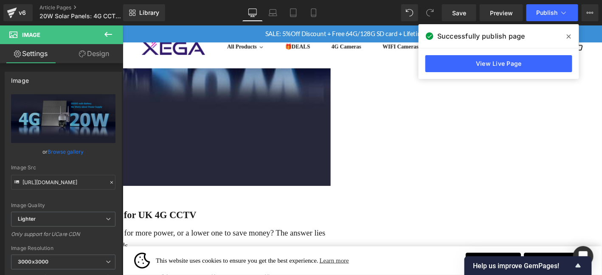
scroll to position [424, 0]
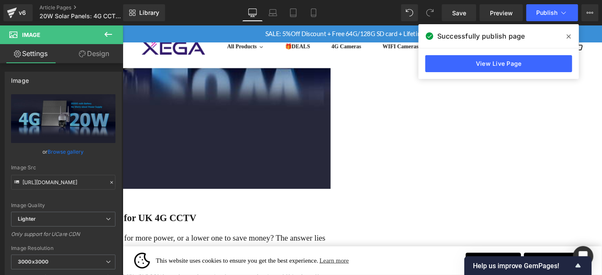
click at [570, 42] on span at bounding box center [569, 37] width 14 height 14
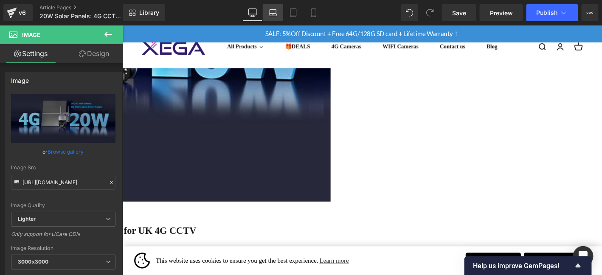
scroll to position [410, 0]
